Goal: Task Accomplishment & Management: Use online tool/utility

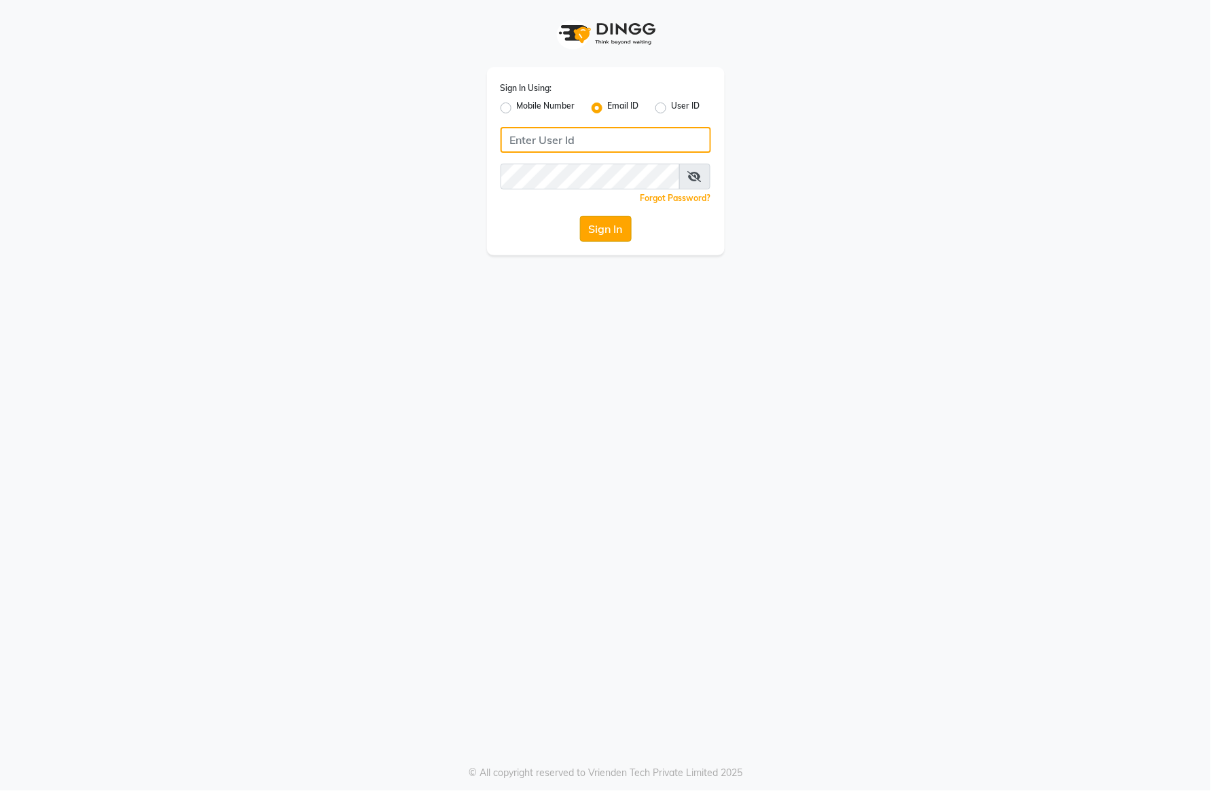
type input "[EMAIL_ADDRESS][DOMAIN_NAME]"
click at [608, 219] on button "Sign In" at bounding box center [606, 229] width 52 height 26
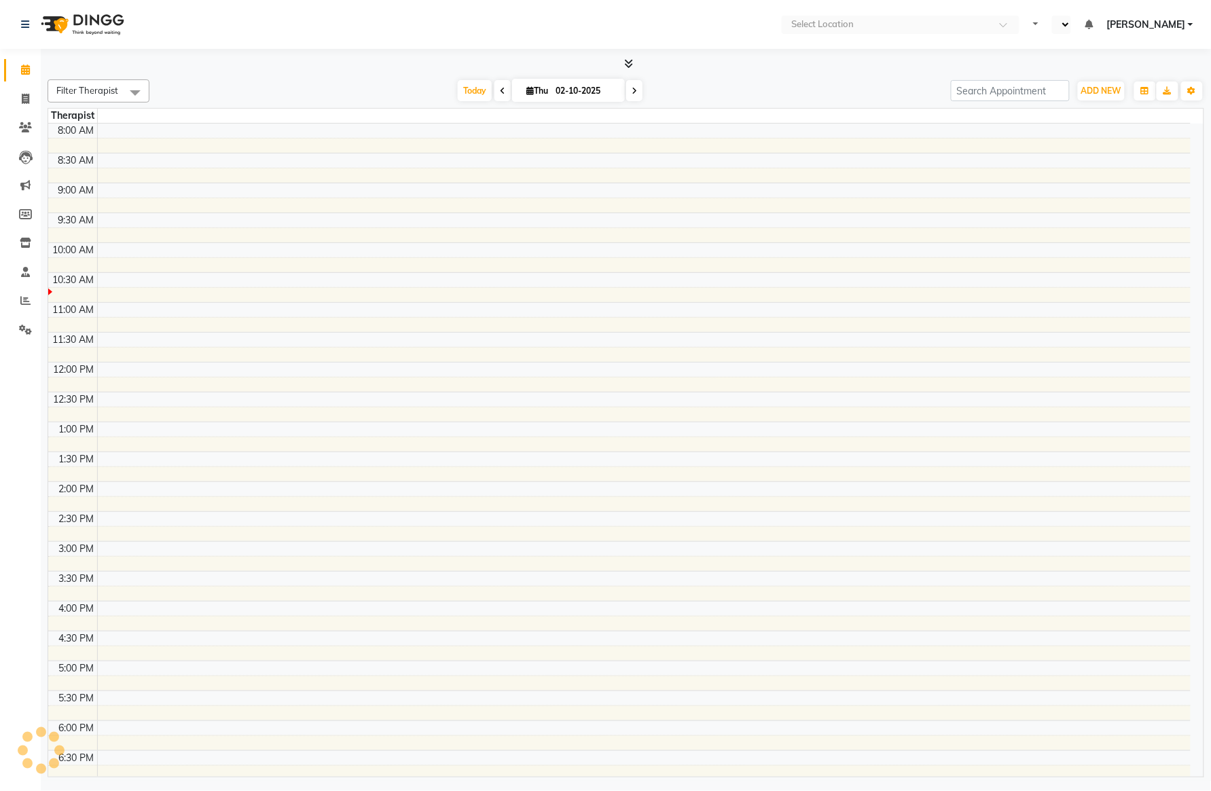
select select "en"
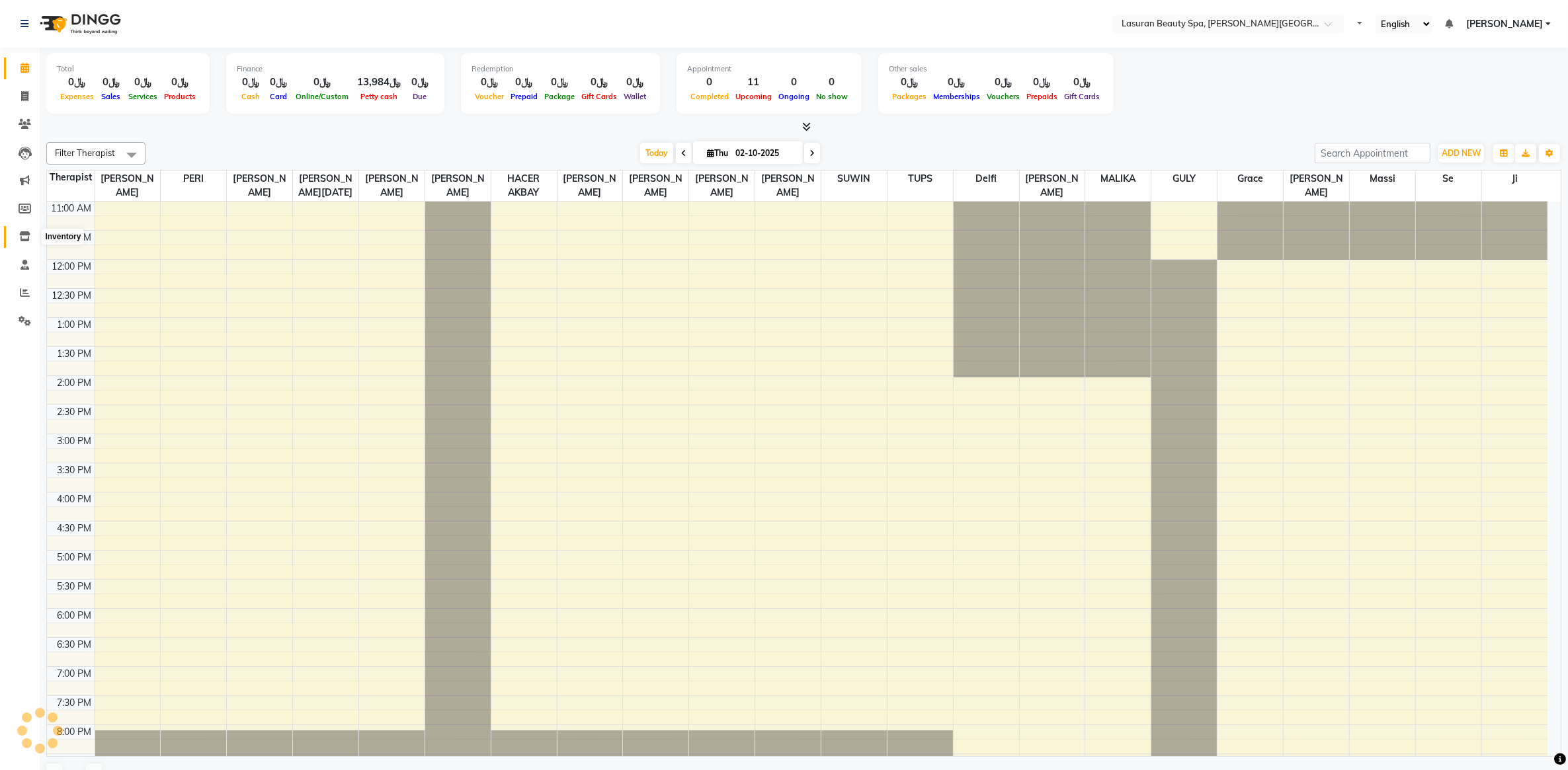
click at [24, 235] on icon at bounding box center [25, 237] width 12 height 10
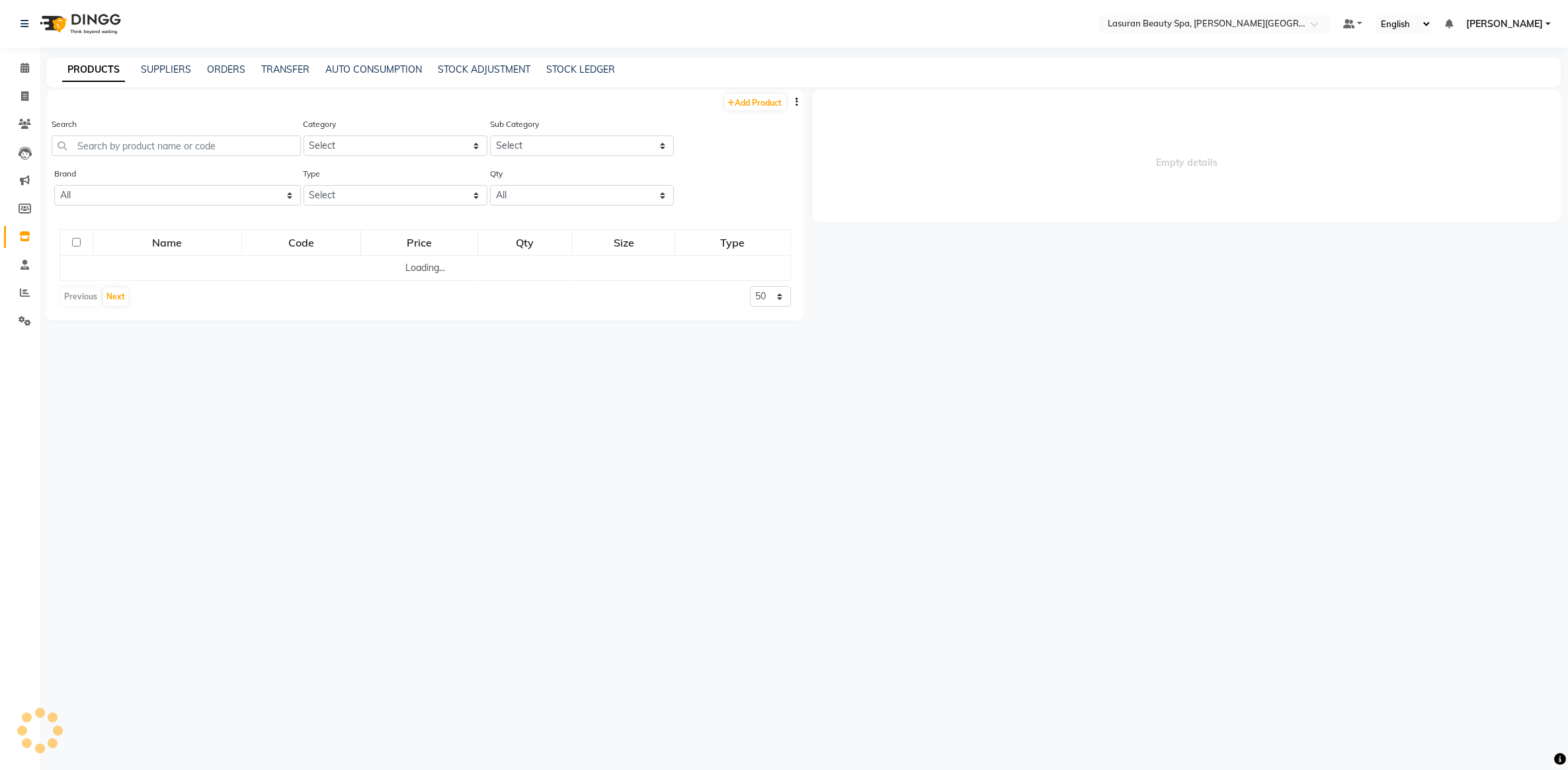
select select
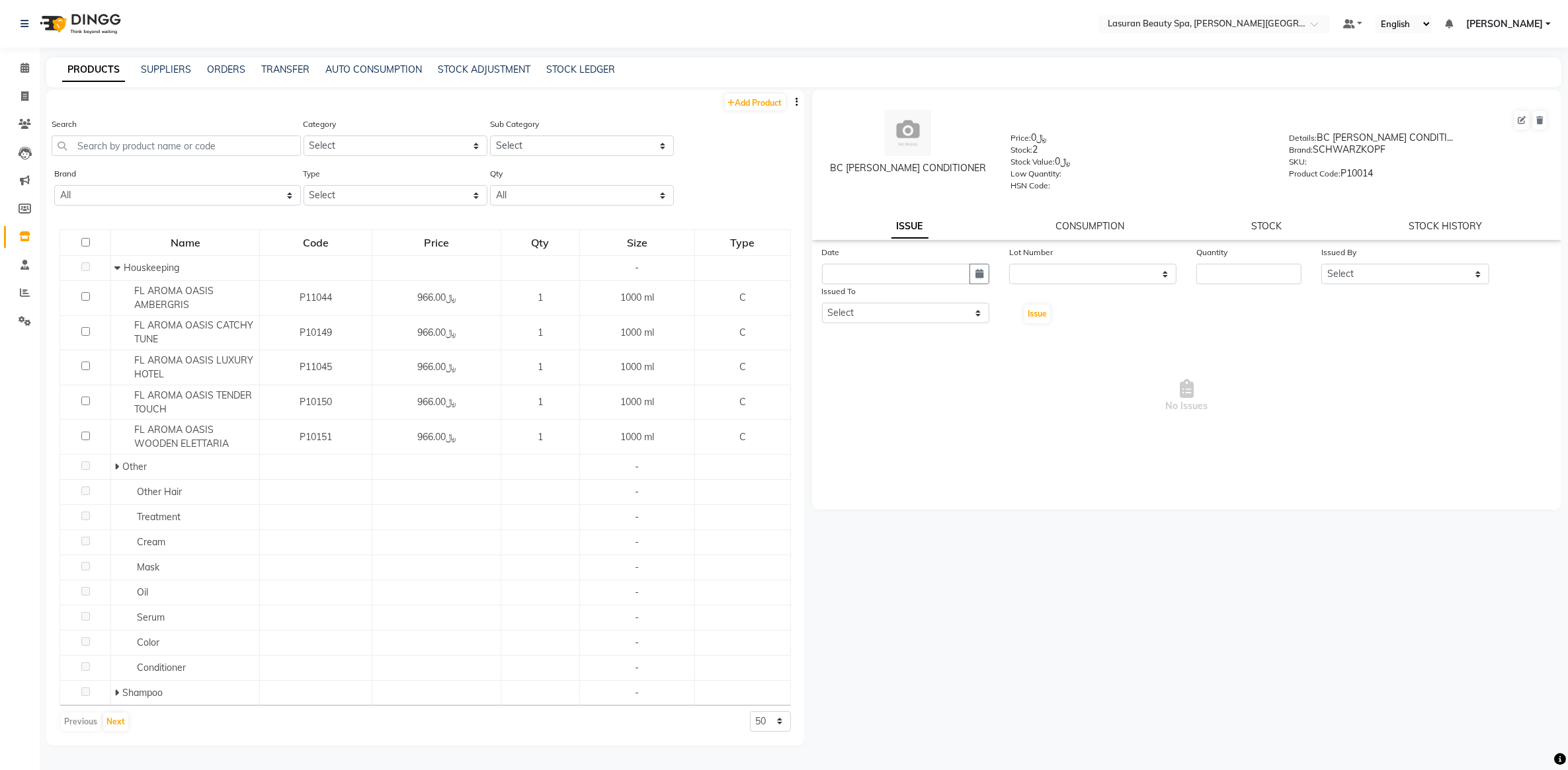
click at [801, 95] on button "button" at bounding box center [798, 102] width 14 height 14
click at [775, 112] on div "EXPORT" at bounding box center [756, 110] width 43 height 17
